Goal: Contribute content

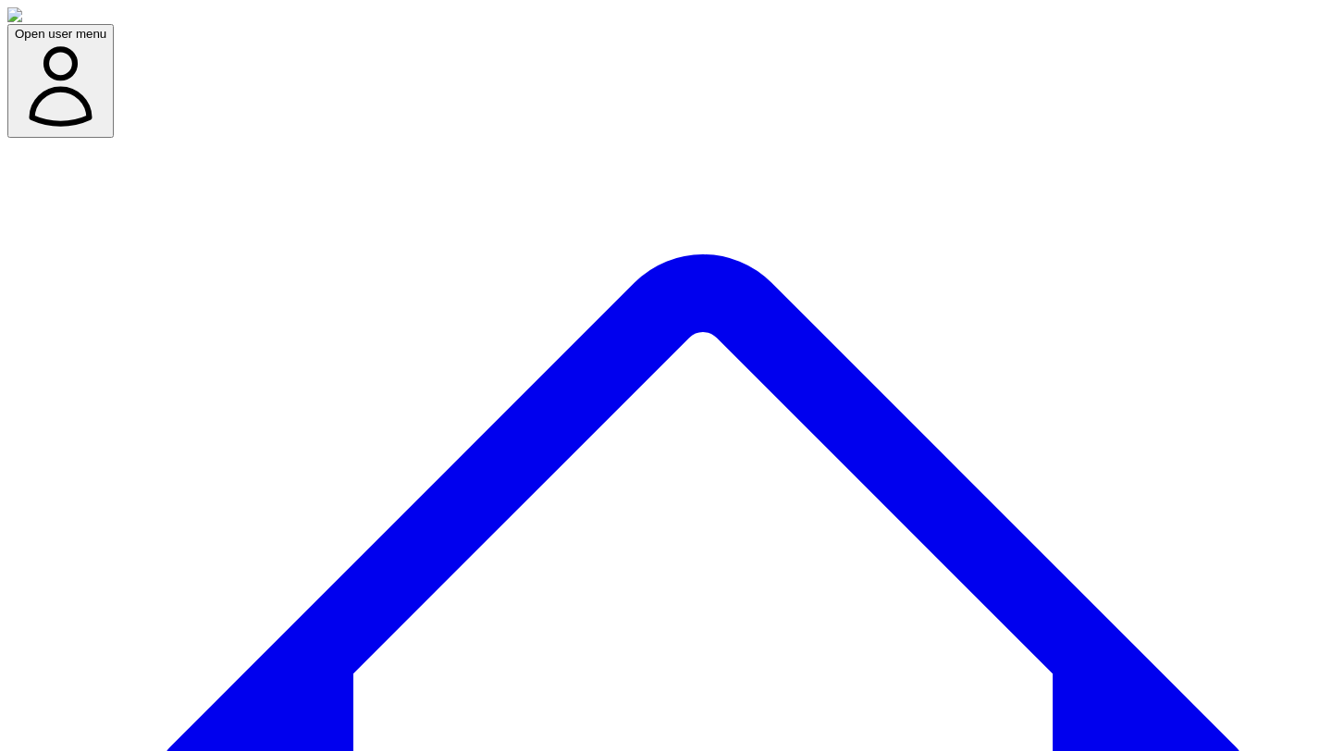
drag, startPoint x: 704, startPoint y: 395, endPoint x: 793, endPoint y: 447, distance: 102.8
drag, startPoint x: 920, startPoint y: 486, endPoint x: 863, endPoint y: 440, distance: 73.0
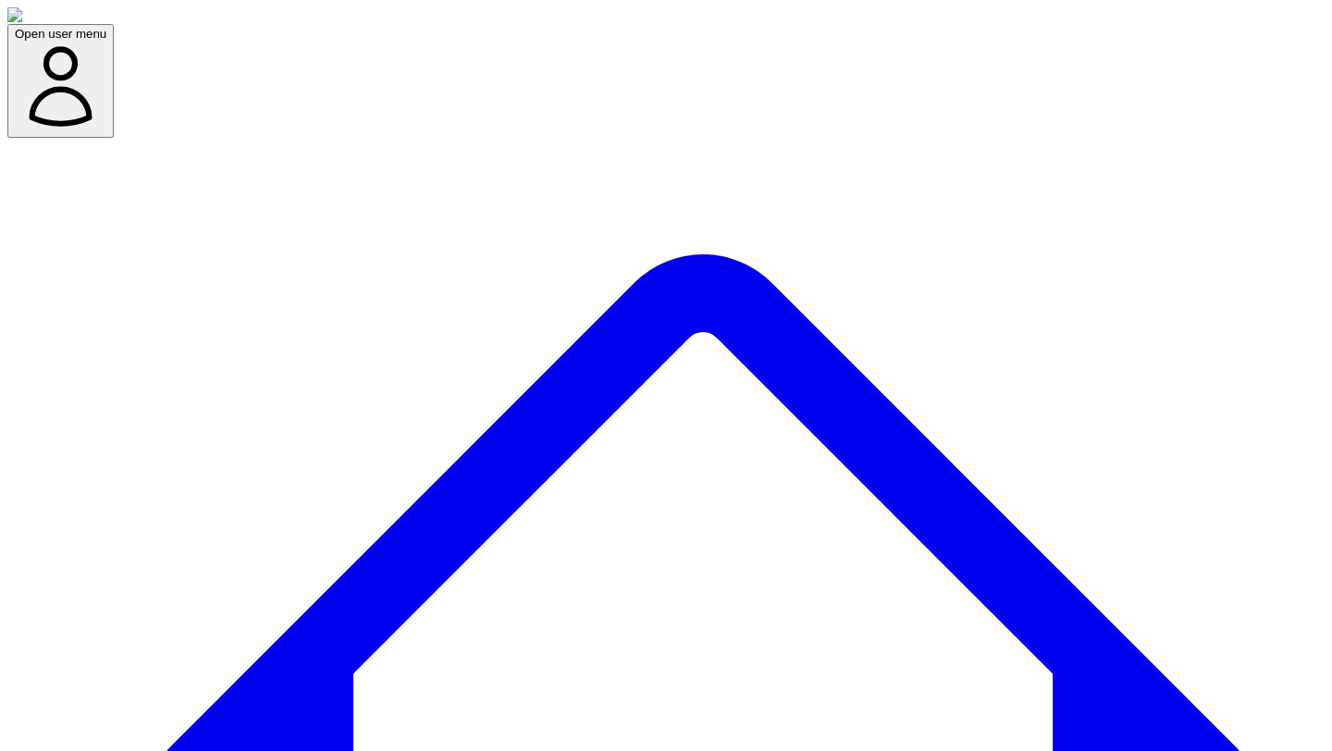
drag, startPoint x: 1070, startPoint y: 438, endPoint x: 728, endPoint y: 430, distance: 341.5
copy div "Product Comparisons"
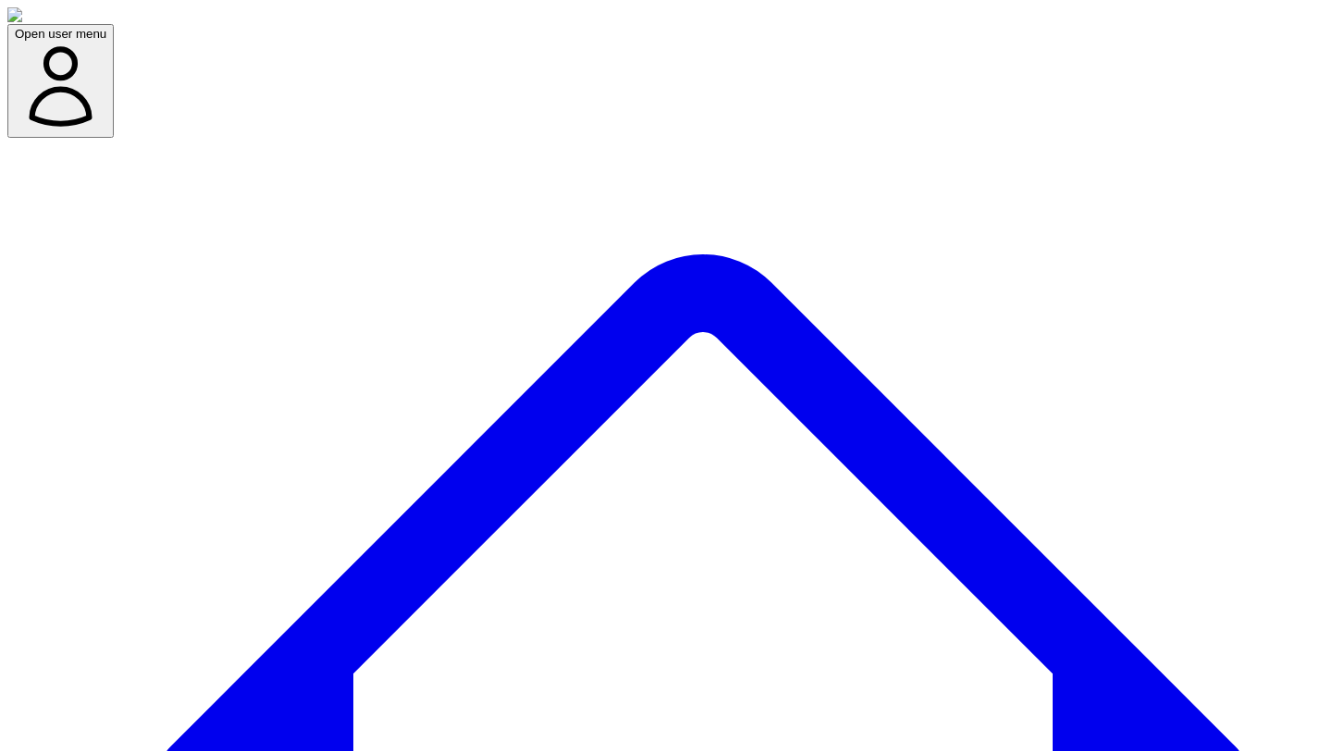
type textarea "*"
